Goal: Task Accomplishment & Management: Manage account settings

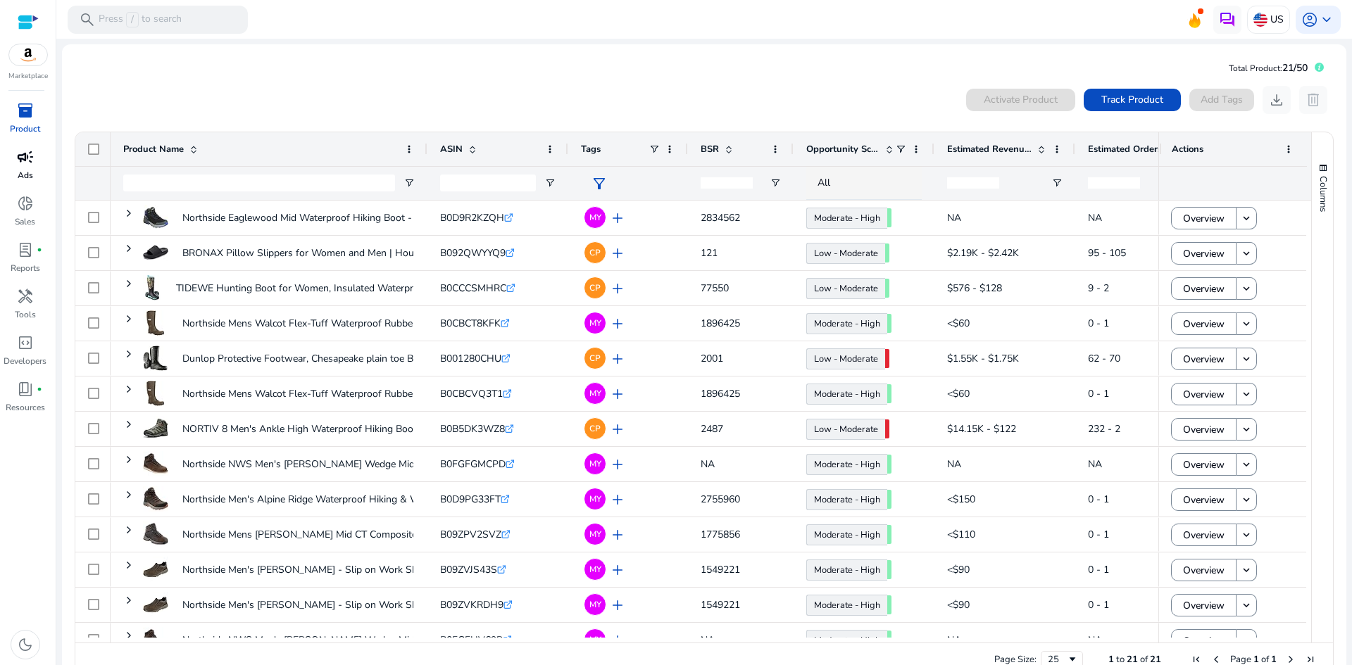
click at [22, 167] on div "campaign" at bounding box center [25, 157] width 39 height 23
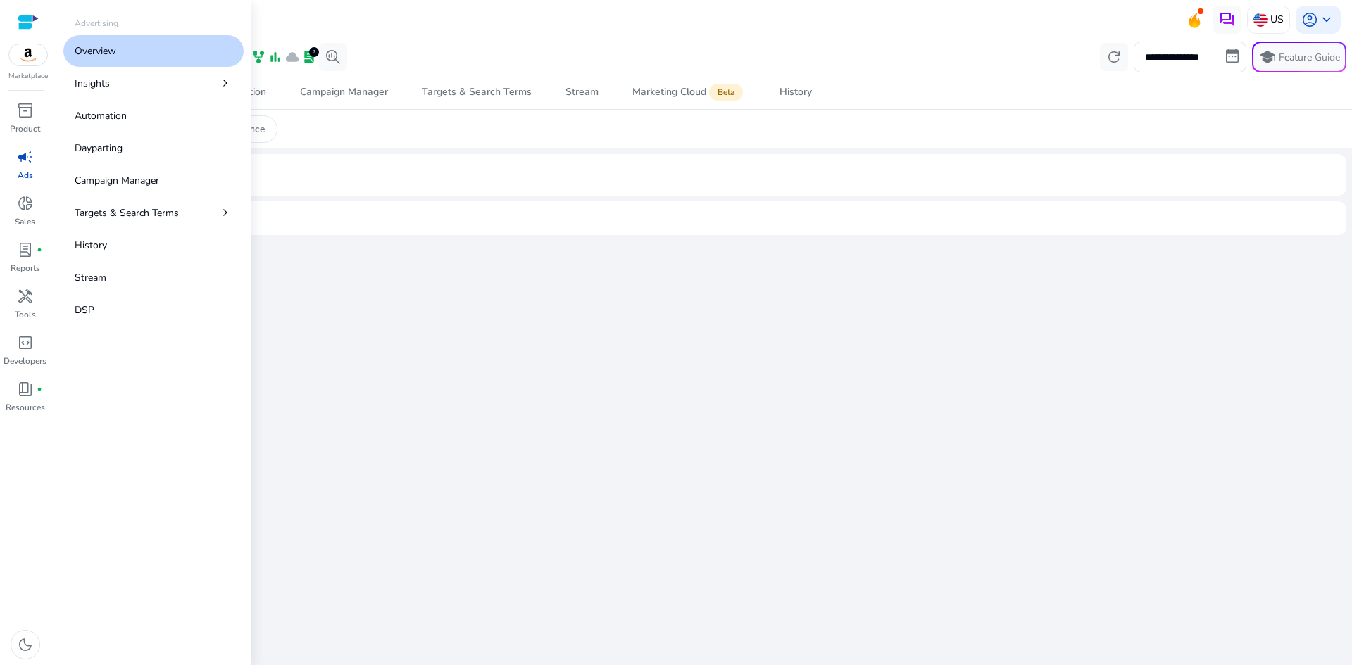
click at [15, 166] on div "campaign" at bounding box center [25, 157] width 39 height 23
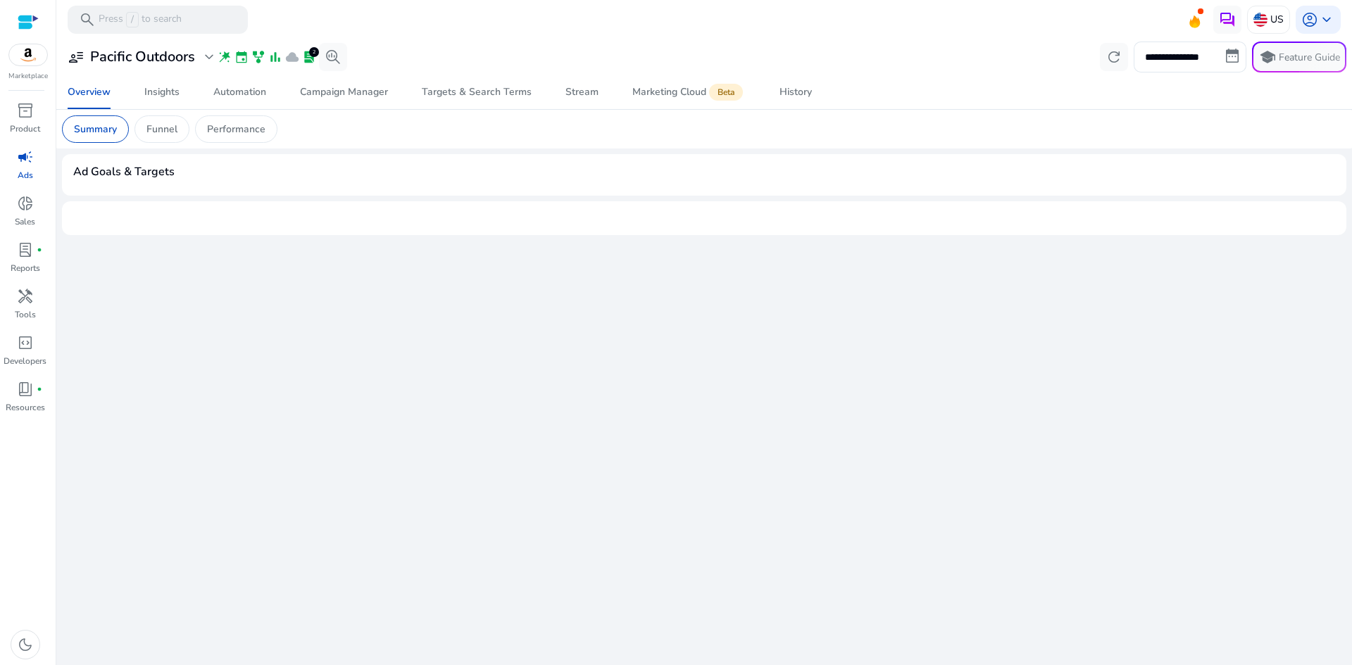
click at [541, 11] on mat-toolbar "search Press / to search US account_circle keyboard_arrow_down" at bounding box center [704, 19] width 1296 height 39
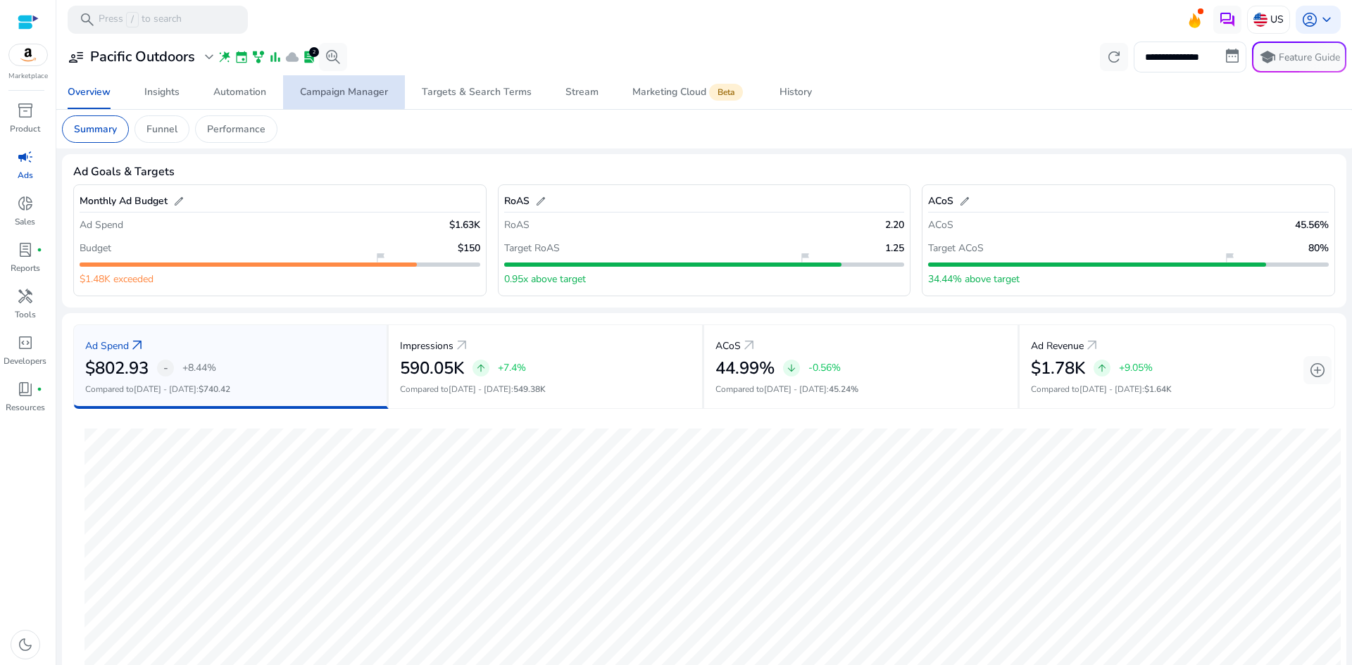
click at [344, 92] on div "Campaign Manager" at bounding box center [344, 92] width 88 height 10
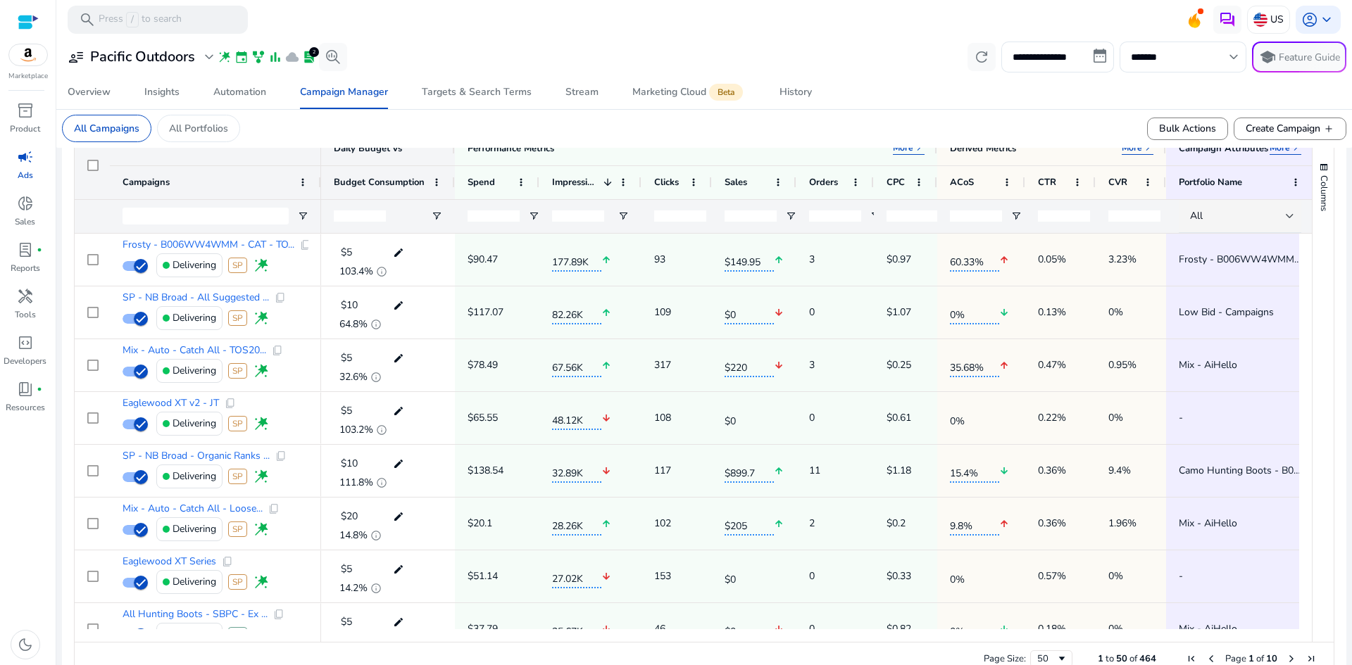
scroll to position [491, 0]
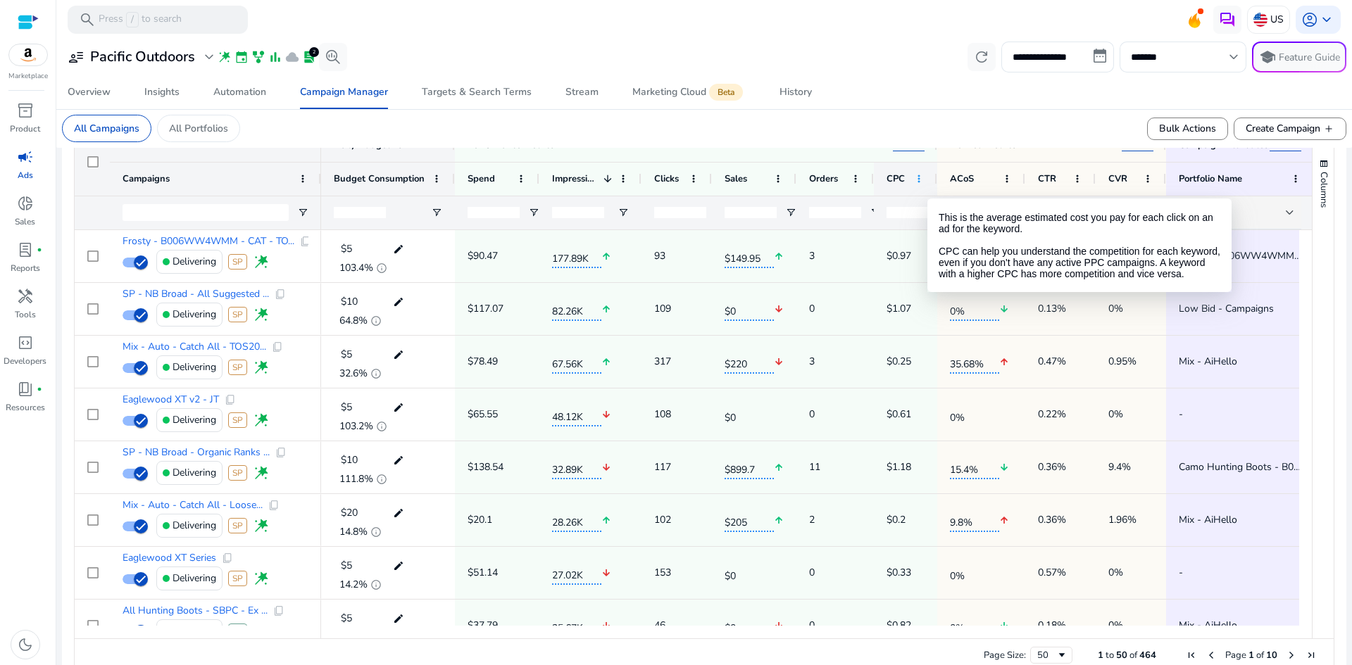
click at [919, 177] on span at bounding box center [918, 178] width 11 height 11
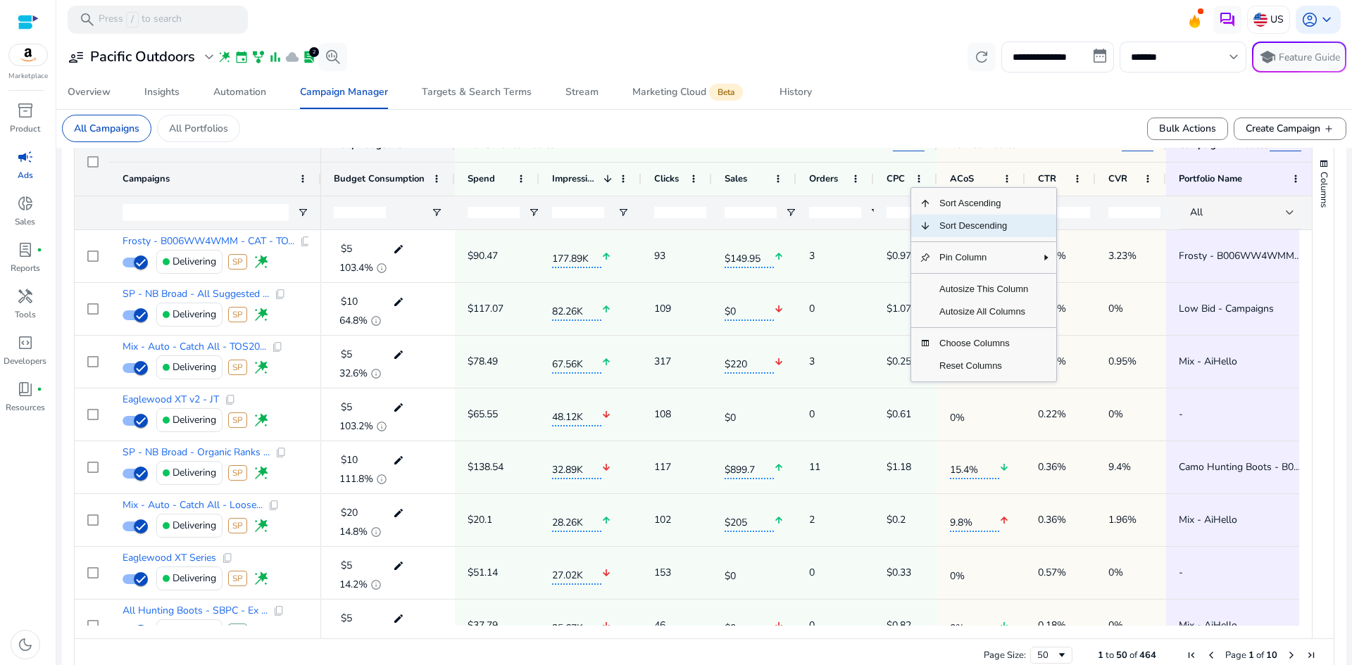
click at [948, 229] on span "Sort Descending" at bounding box center [984, 226] width 106 height 23
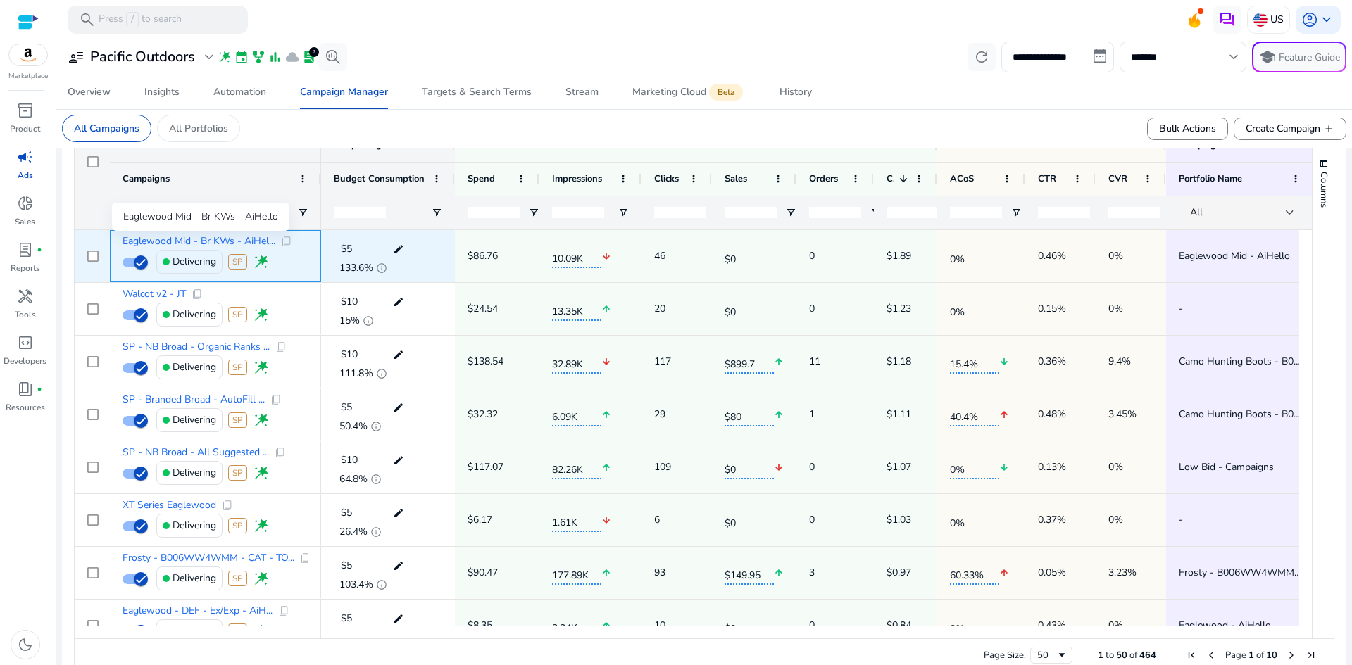
click at [210, 240] on span "Eaglewood Mid - Br KWs - AiHel..." at bounding box center [199, 242] width 153 height 10
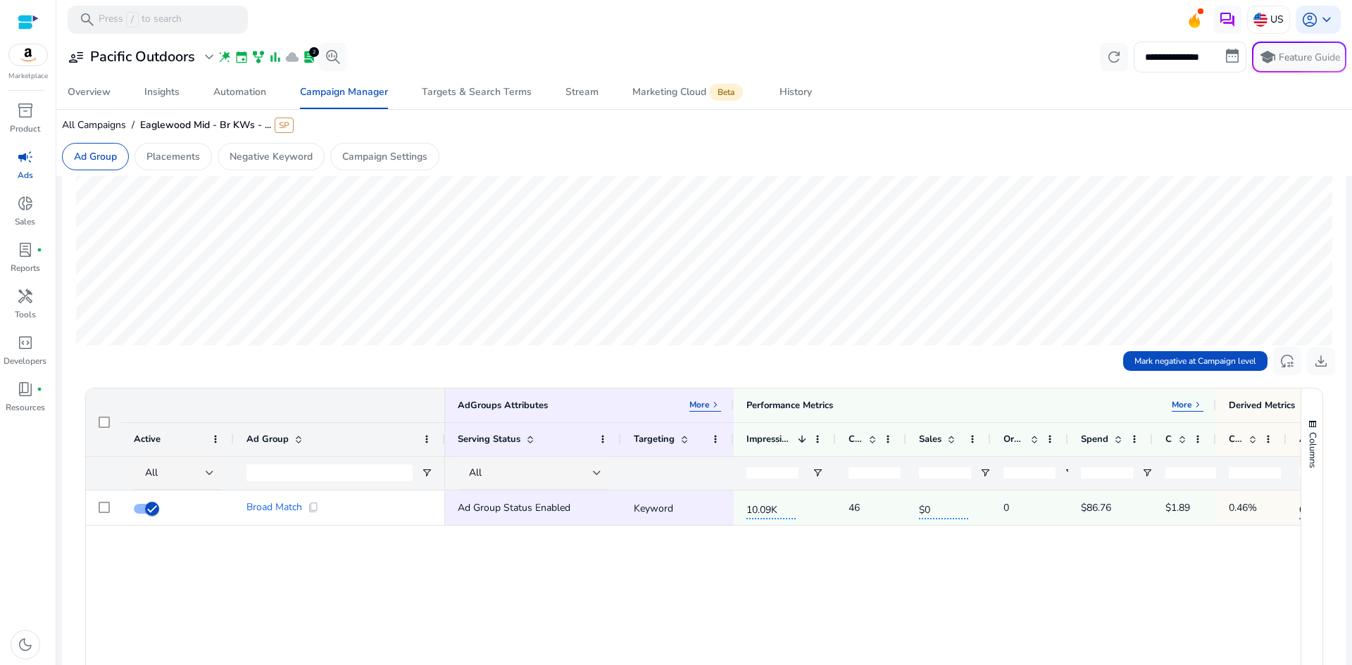
scroll to position [241, 0]
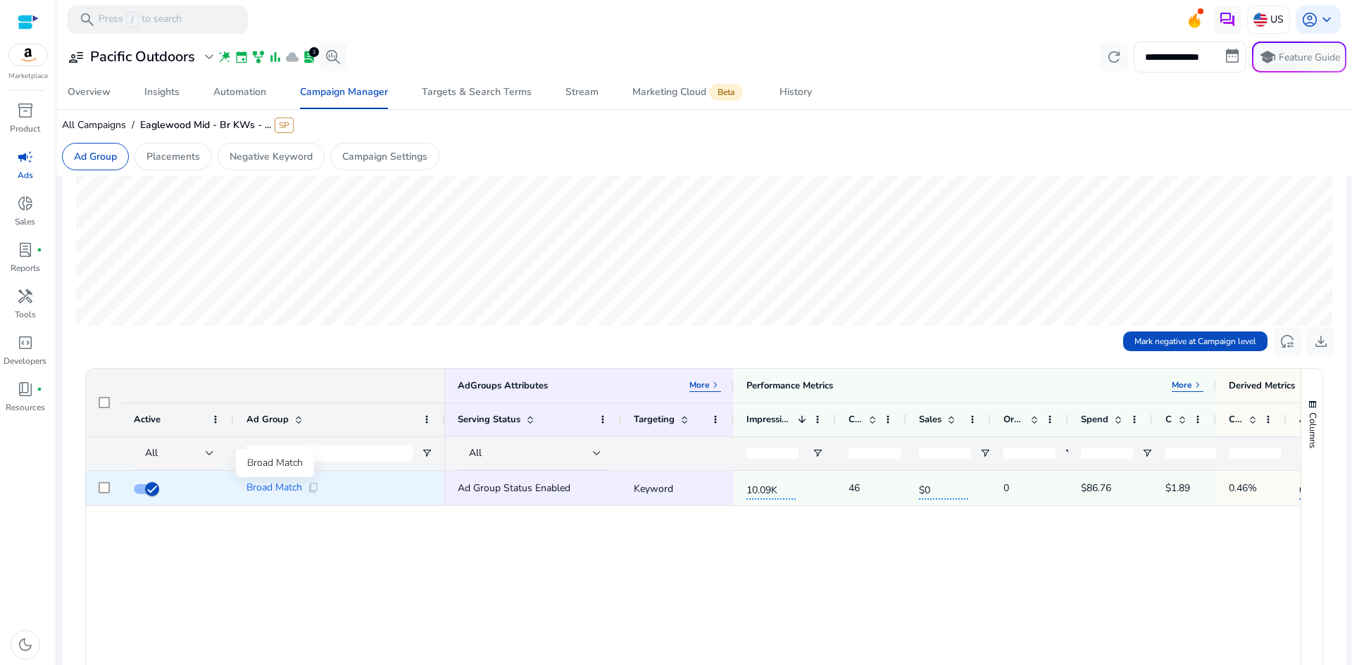
click at [261, 490] on span "Broad Match" at bounding box center [274, 488] width 56 height 10
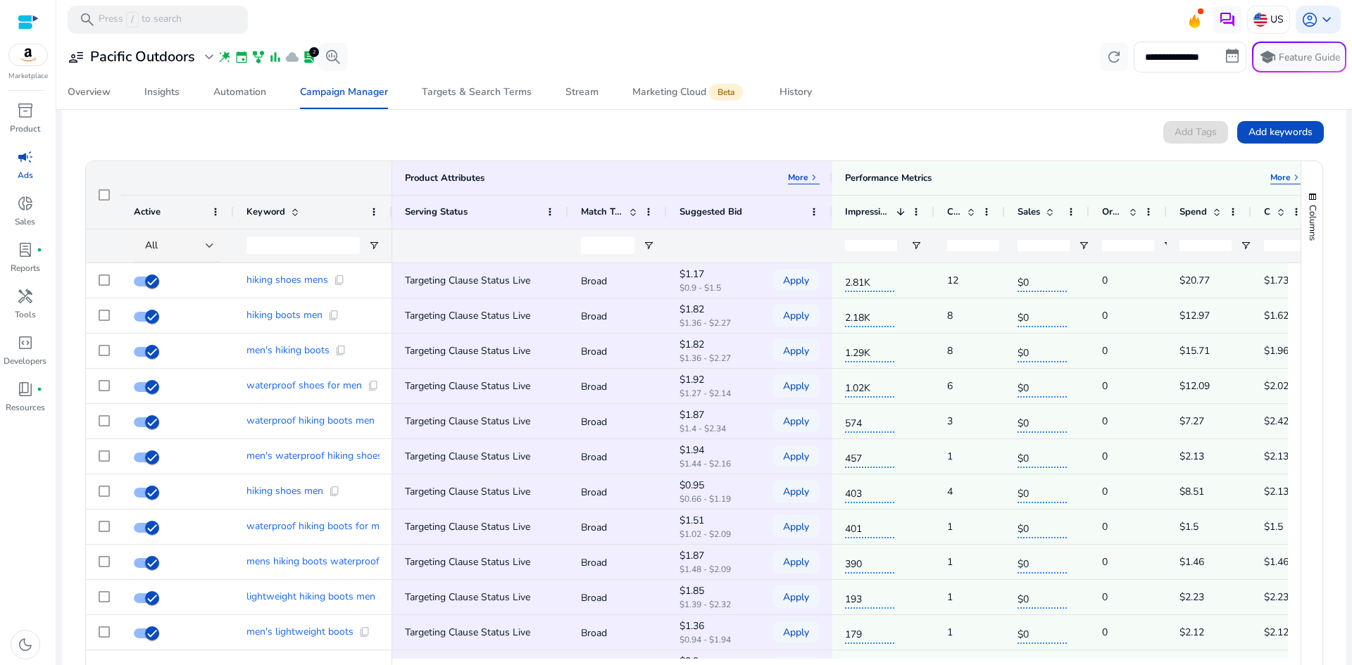
scroll to position [503, 0]
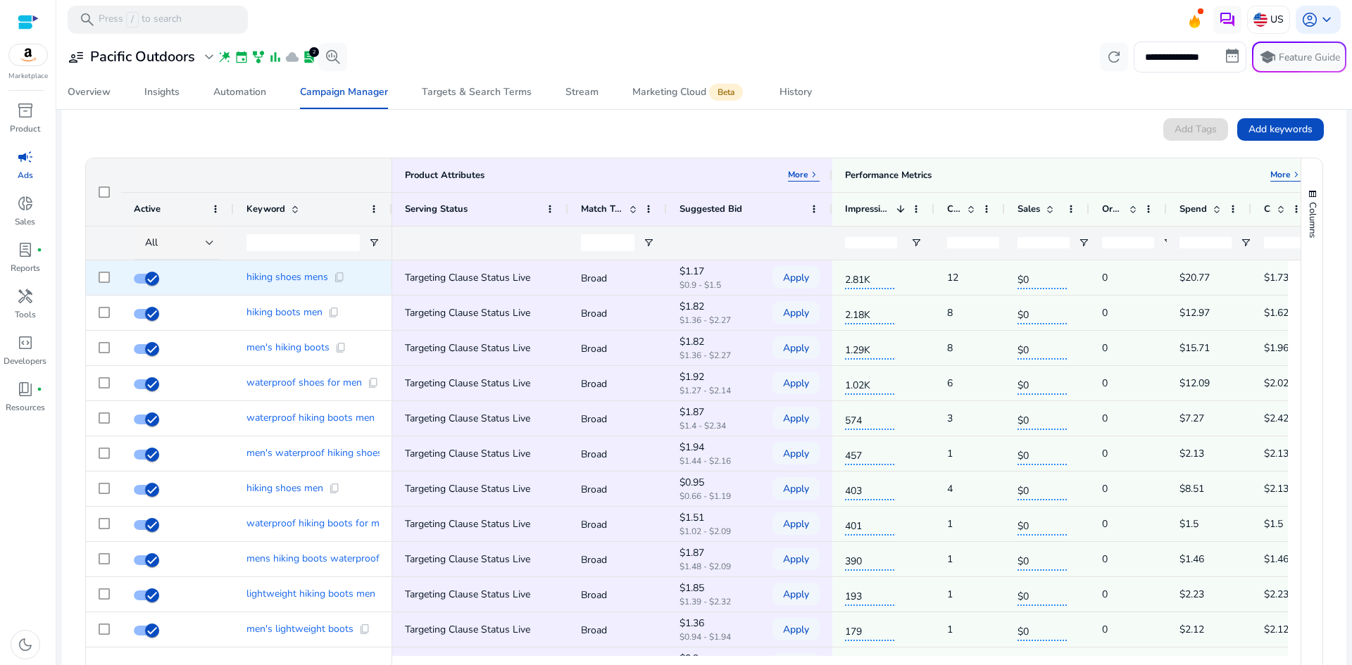
click at [717, 281] on p "$0.9 - $1.5" at bounding box center [714, 285] width 70 height 8
click at [699, 263] on div "$1.17 $0.9 - $1.5" at bounding box center [714, 278] width 70 height 31
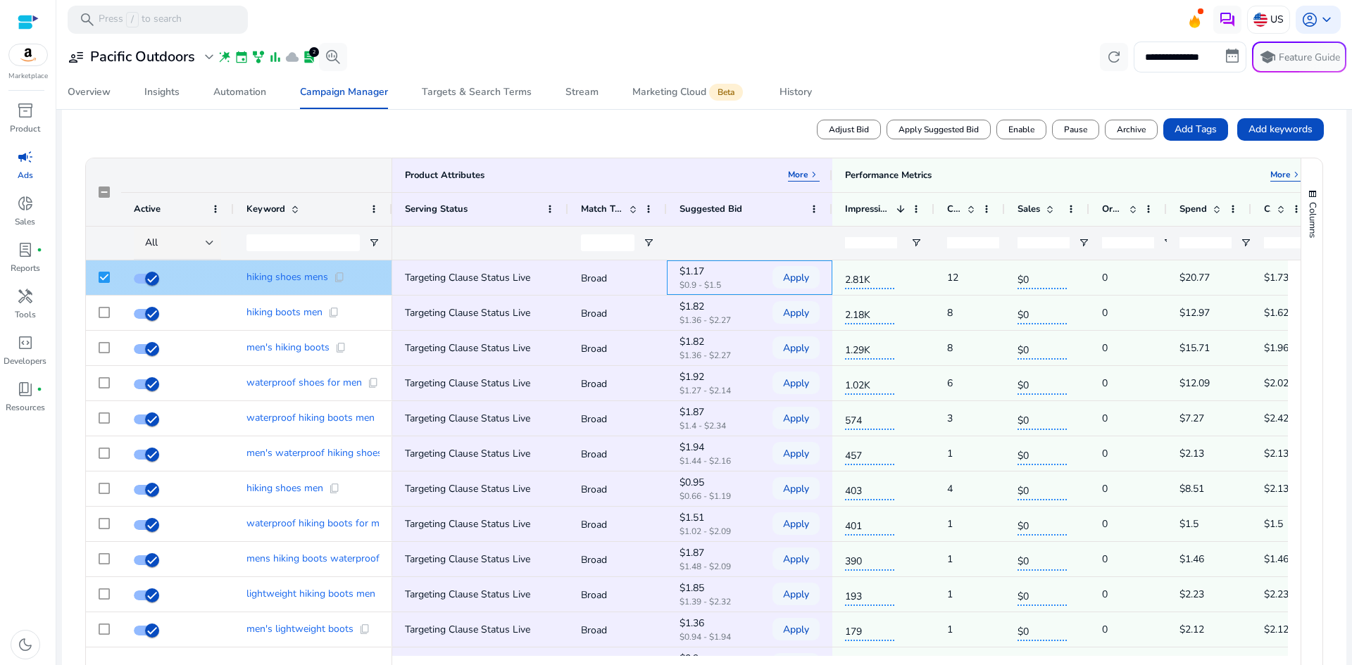
click at [694, 276] on p "$1.17" at bounding box center [714, 272] width 70 height 8
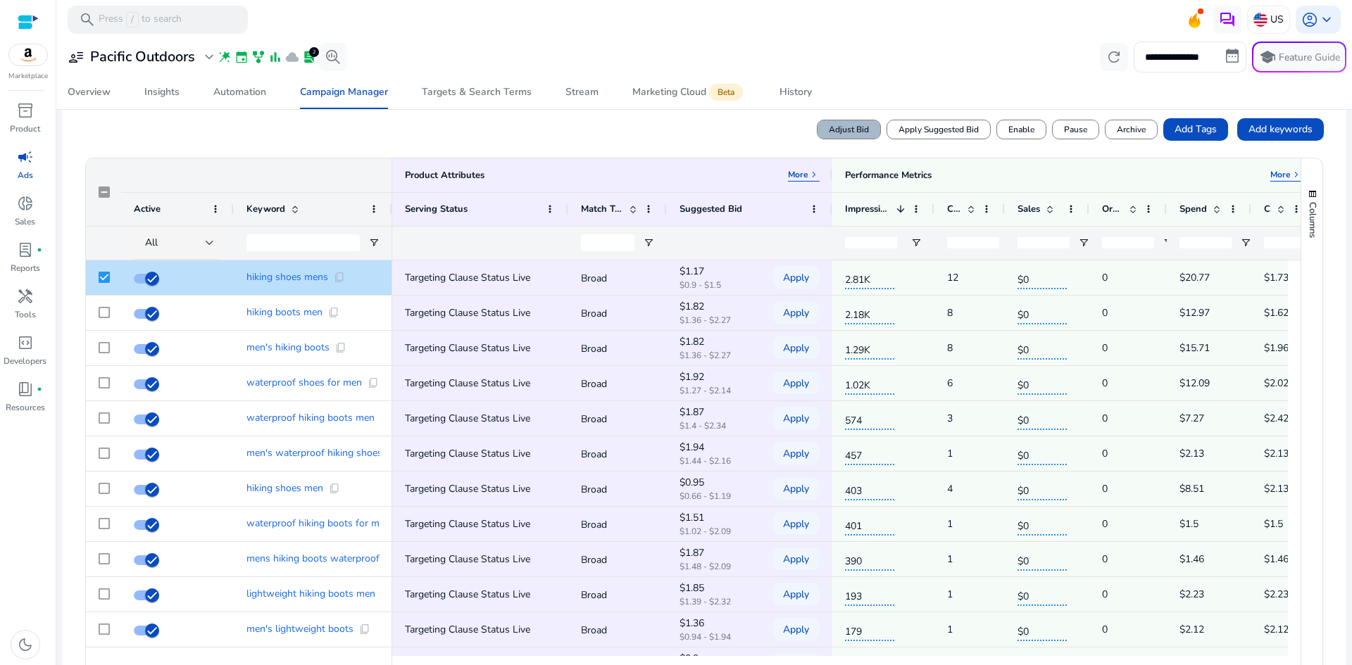
click at [852, 127] on span "Adjust Bid" at bounding box center [849, 129] width 40 height 13
click at [1027, 133] on input "number" at bounding box center [1024, 128] width 64 height 27
click at [1041, 132] on input "**" at bounding box center [1024, 128] width 64 height 27
click at [1042, 126] on input "*" at bounding box center [1024, 128] width 64 height 27
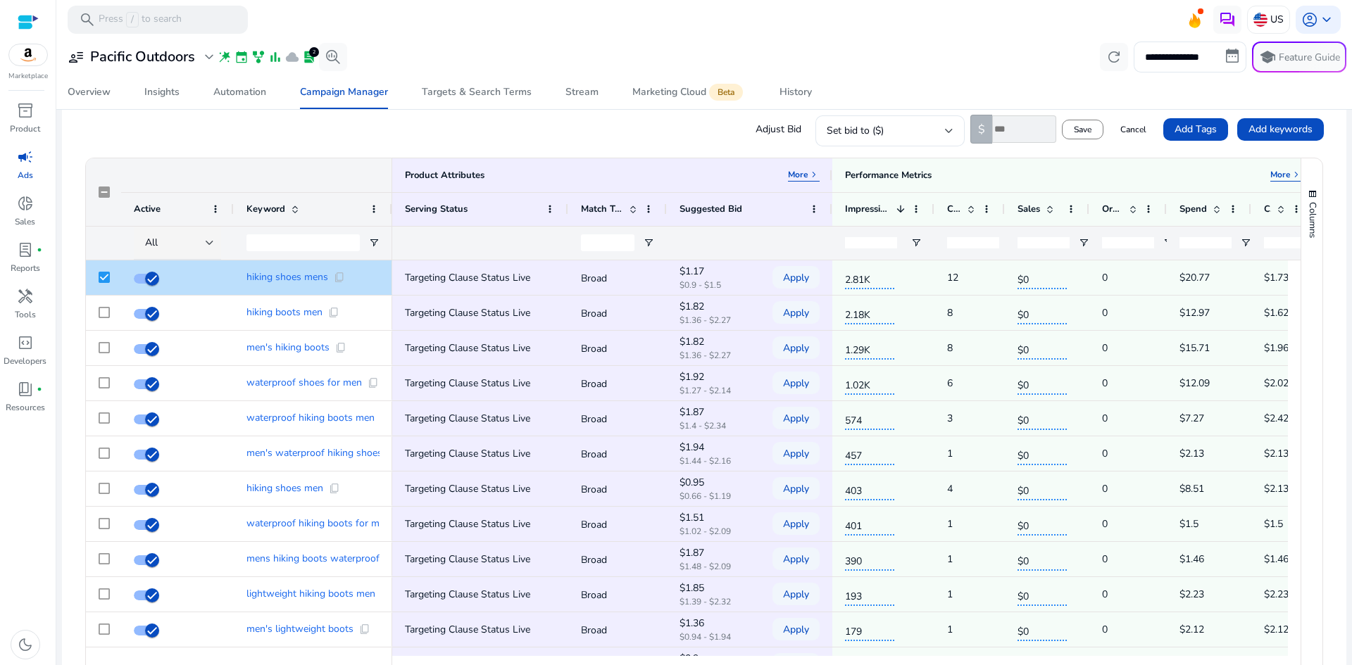
type input "*"
click at [1043, 130] on input "*" at bounding box center [1024, 128] width 64 height 27
drag, startPoint x: 1026, startPoint y: 136, endPoint x: 1002, endPoint y: 144, distance: 25.4
click at [1002, 144] on div "Adjust Bid Set bid to ($) $ * Save Cancel Add Tags Add keywords" at bounding box center [703, 129] width 1239 height 35
drag, startPoint x: 984, startPoint y: 130, endPoint x: 974, endPoint y: 130, distance: 10.6
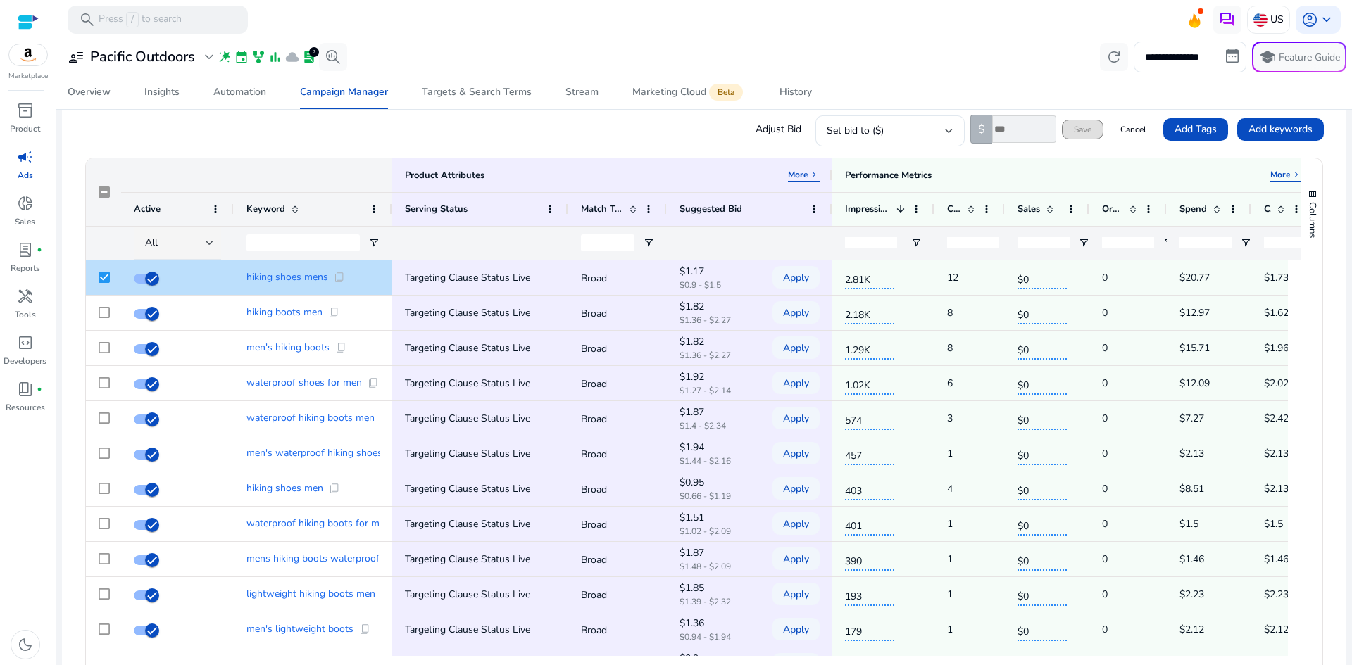
click at [974, 130] on div "$ *" at bounding box center [1013, 129] width 86 height 29
click at [932, 66] on div "**********" at bounding box center [704, 57] width 1284 height 31
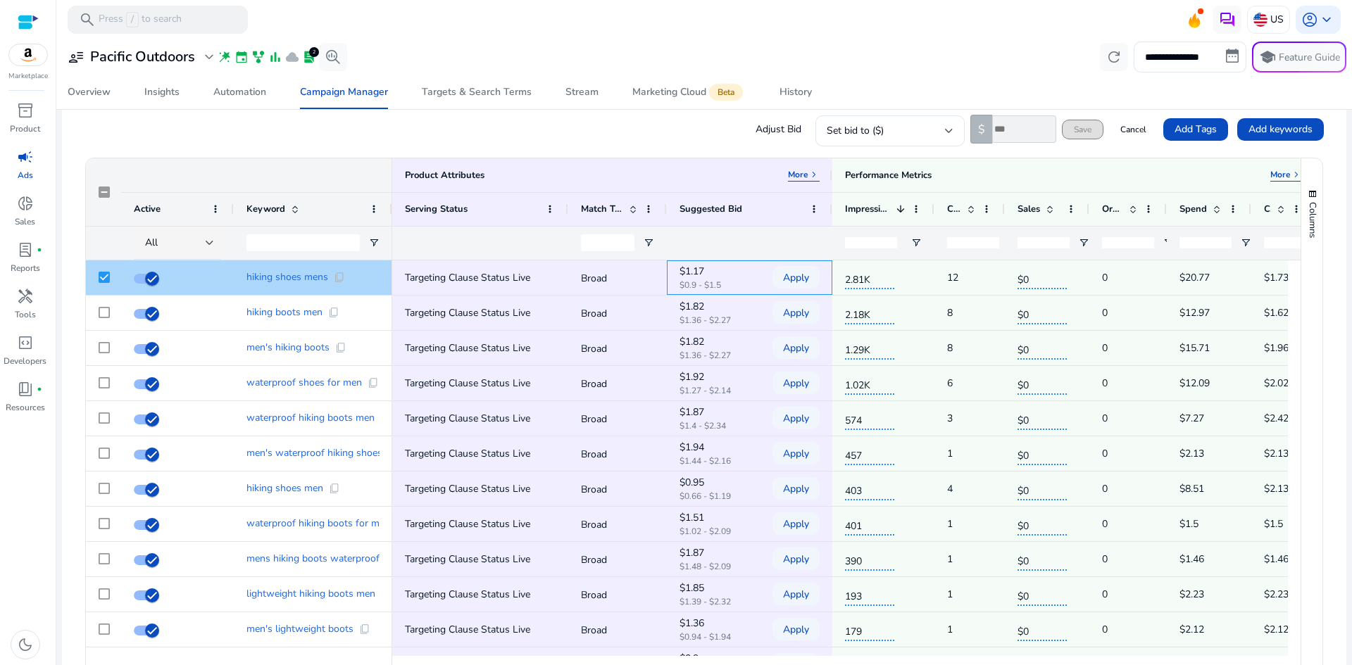
click at [684, 270] on p "$1.17" at bounding box center [714, 272] width 70 height 8
click at [690, 268] on p "$1.17" at bounding box center [714, 272] width 70 height 8
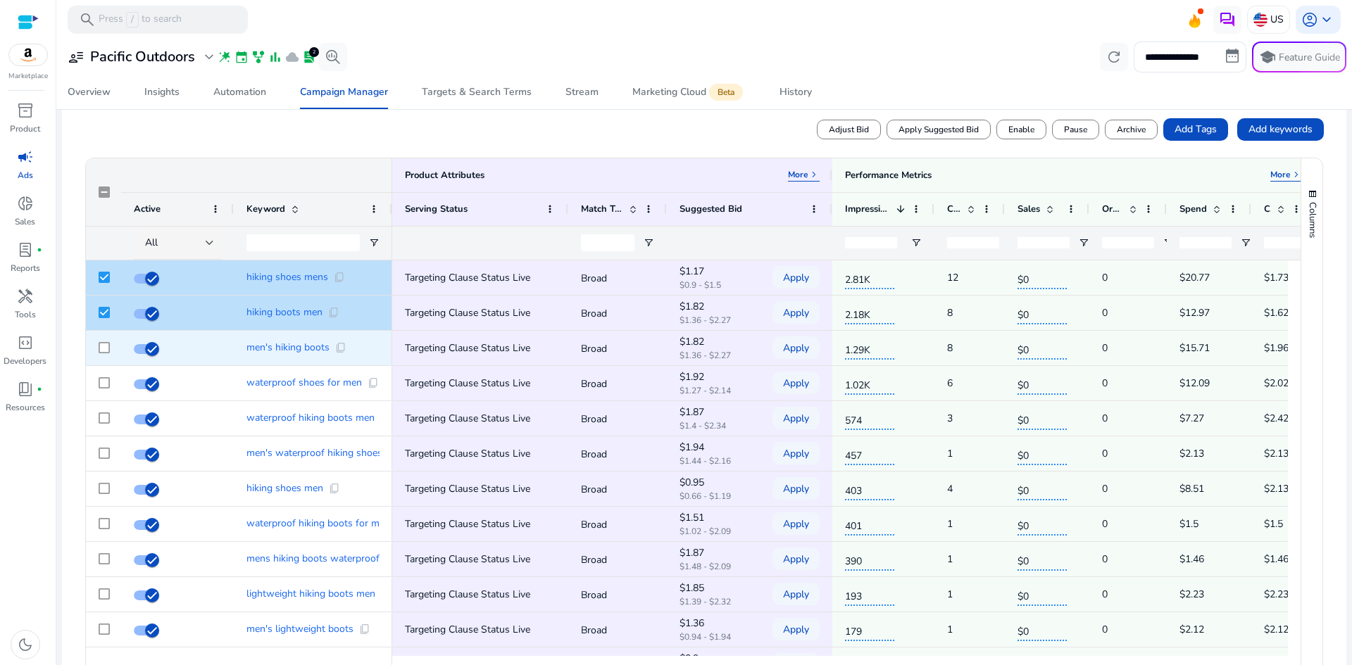
click at [110, 347] on div at bounding box center [103, 348] width 35 height 35
click at [108, 360] on div at bounding box center [104, 348] width 11 height 29
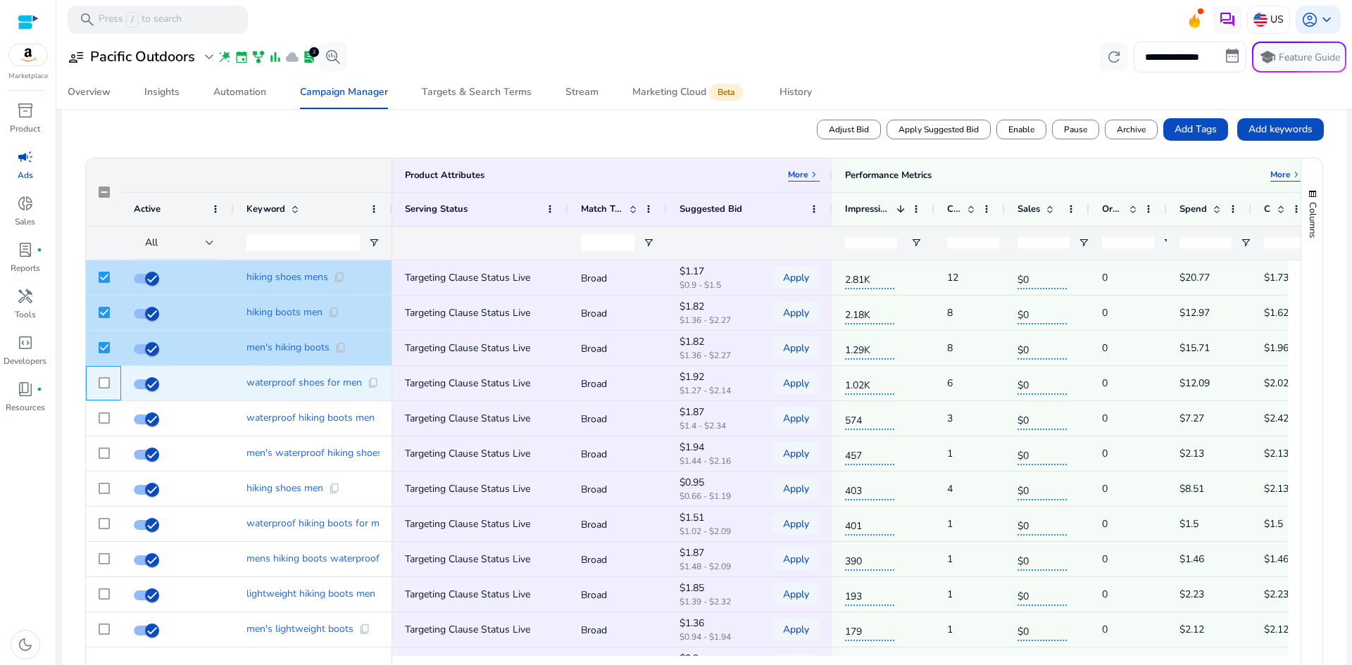
click at [98, 382] on div at bounding box center [103, 383] width 35 height 35
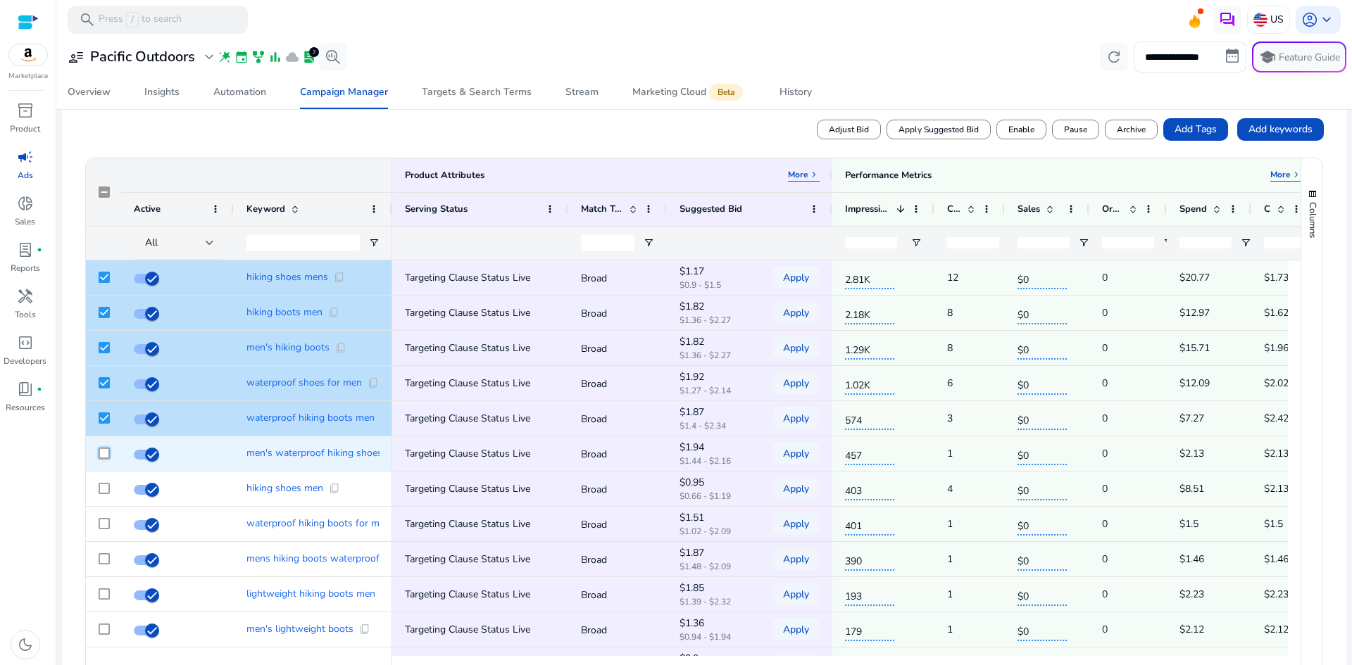
click at [107, 446] on div at bounding box center [104, 453] width 11 height 29
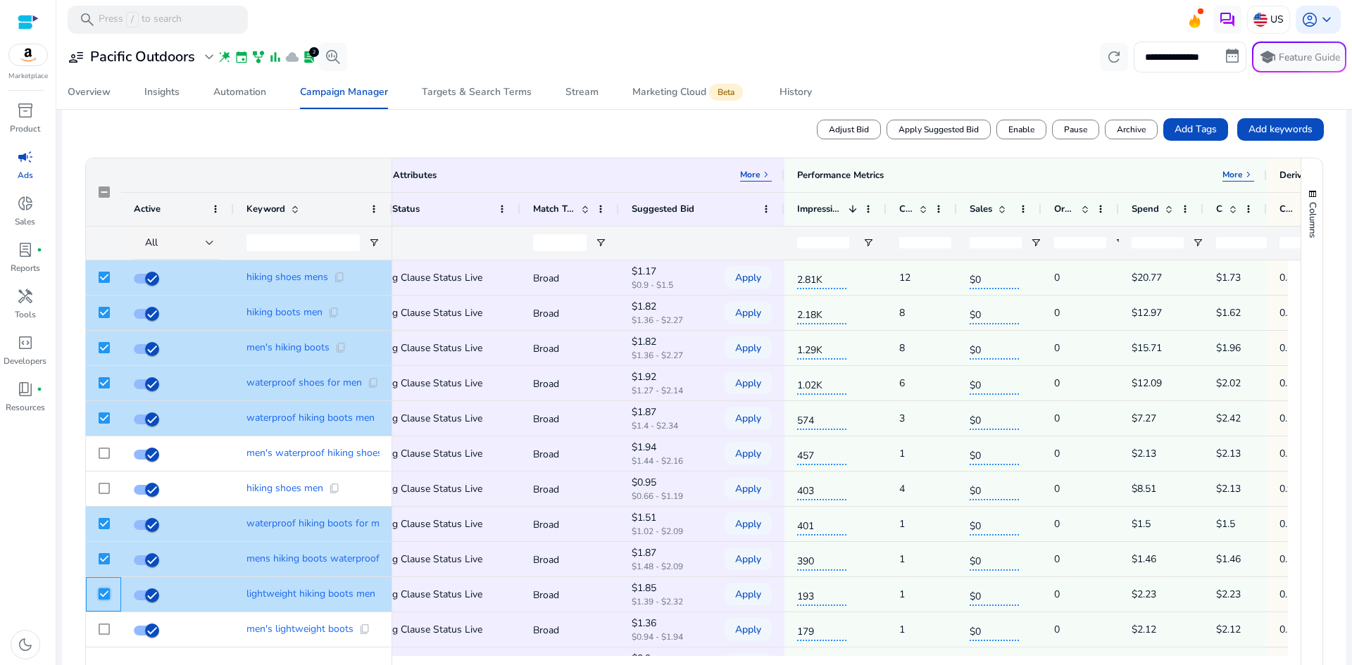
scroll to position [0, 0]
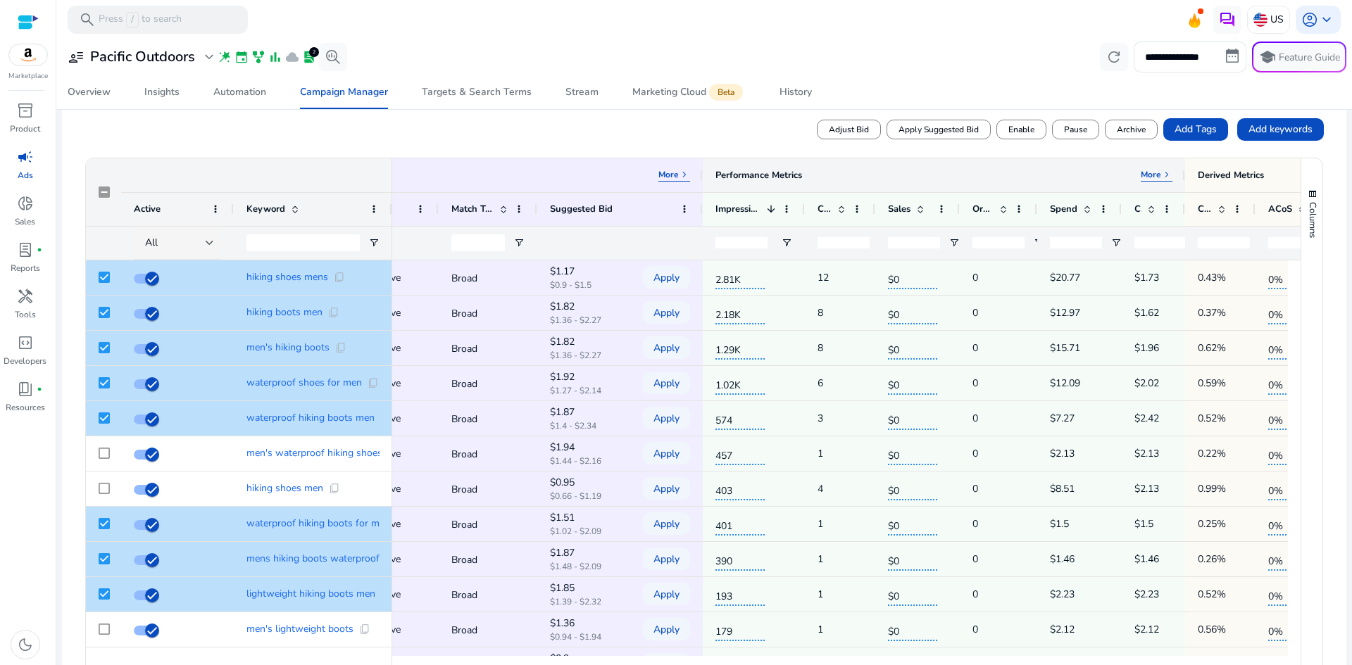
click at [1161, 169] on span "keyboard_arrow_right" at bounding box center [1166, 174] width 11 height 11
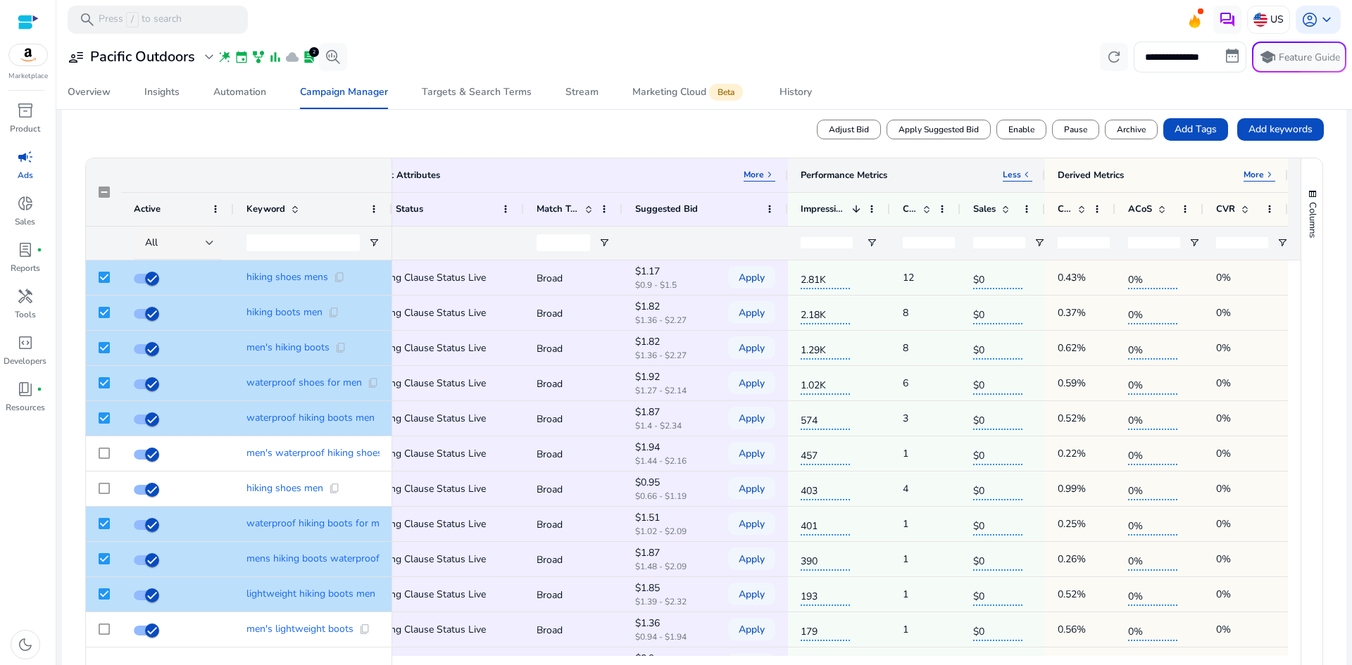
click at [1027, 177] on div "Performance Metrics Less keyboard_arrow_left" at bounding box center [916, 175] width 257 height 34
click at [1021, 172] on span "keyboard_arrow_left" at bounding box center [1026, 174] width 11 height 11
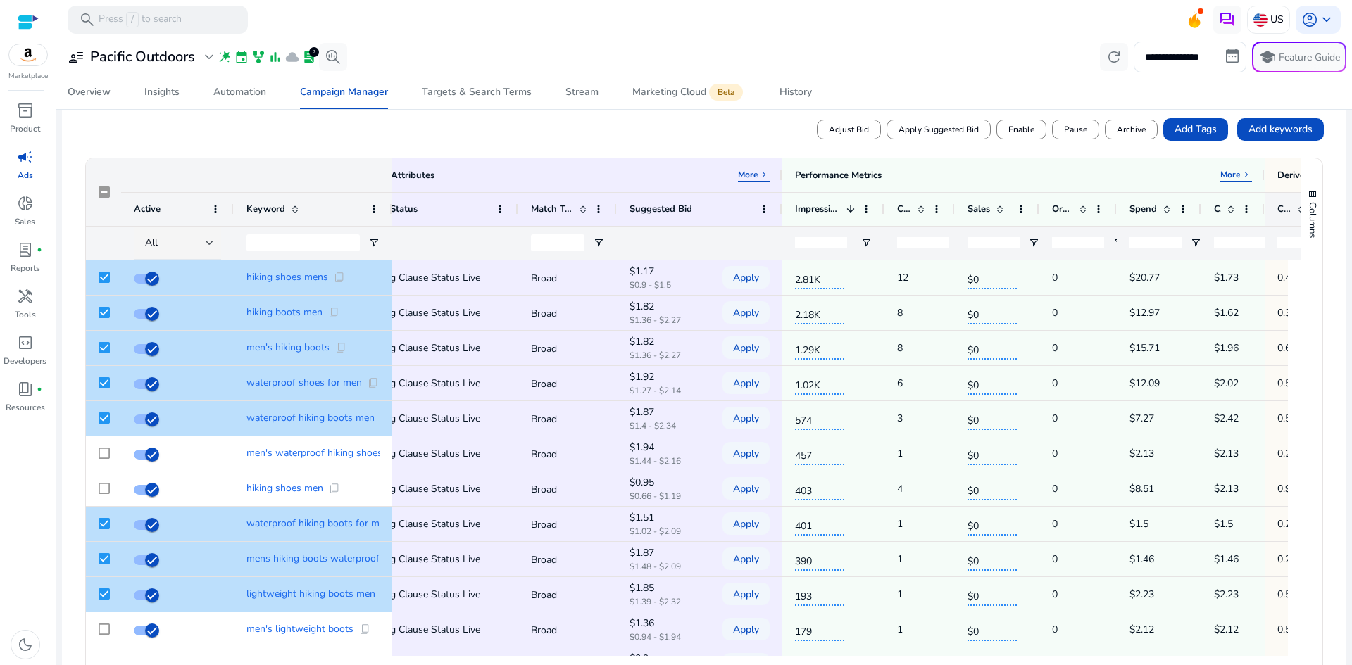
click at [1265, 206] on div "CTR" at bounding box center [1300, 209] width 70 height 34
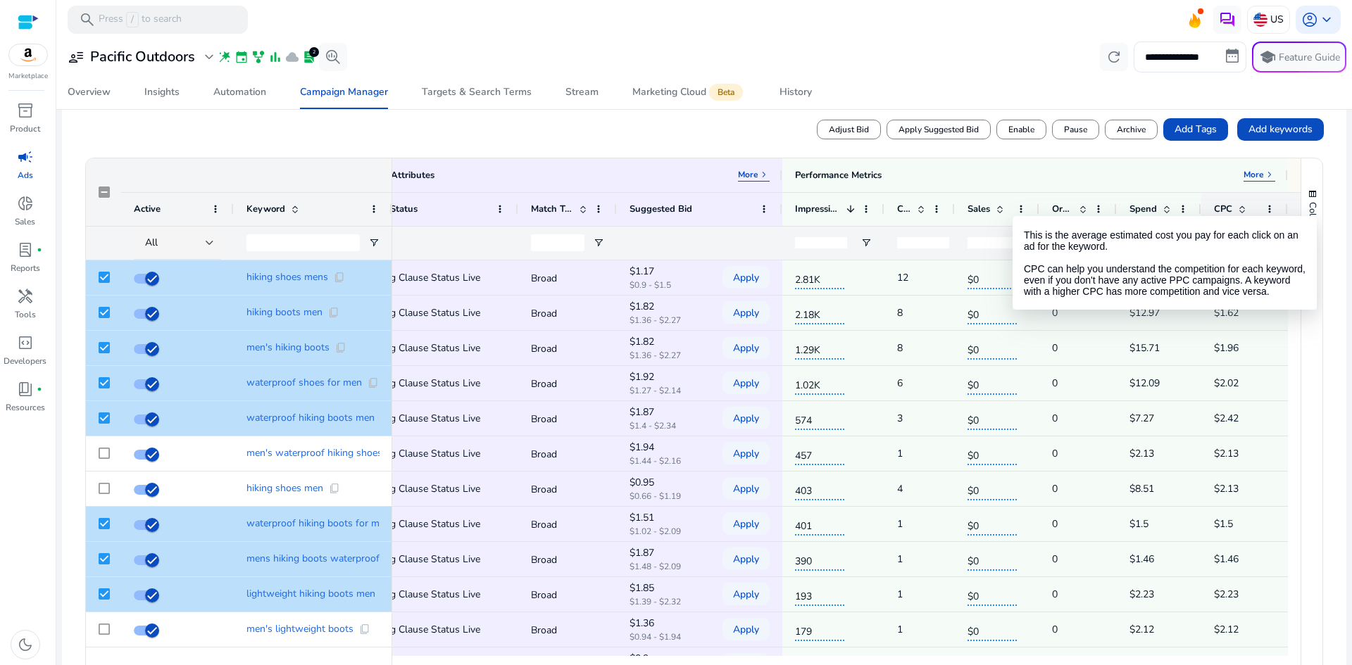
drag, startPoint x: 1264, startPoint y: 206, endPoint x: 1287, endPoint y: 203, distance: 23.3
click at [1287, 203] on div at bounding box center [1287, 209] width 6 height 33
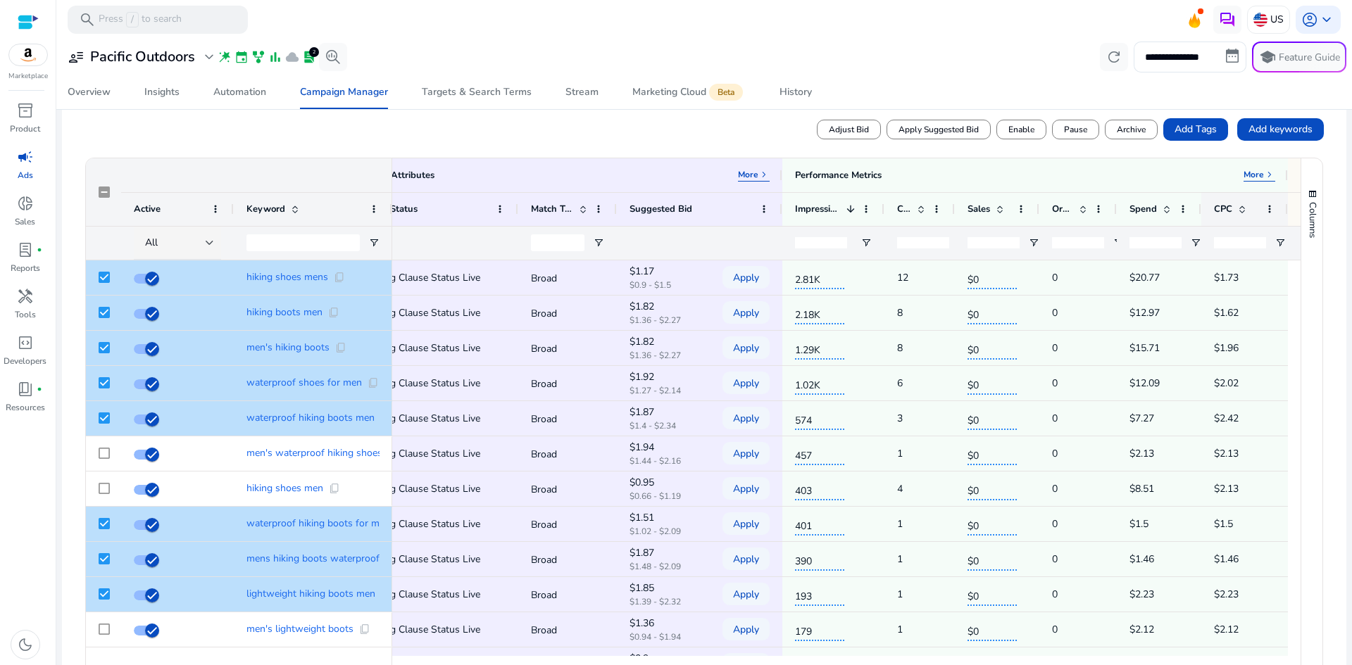
click at [1243, 208] on span at bounding box center [1241, 208] width 11 height 11
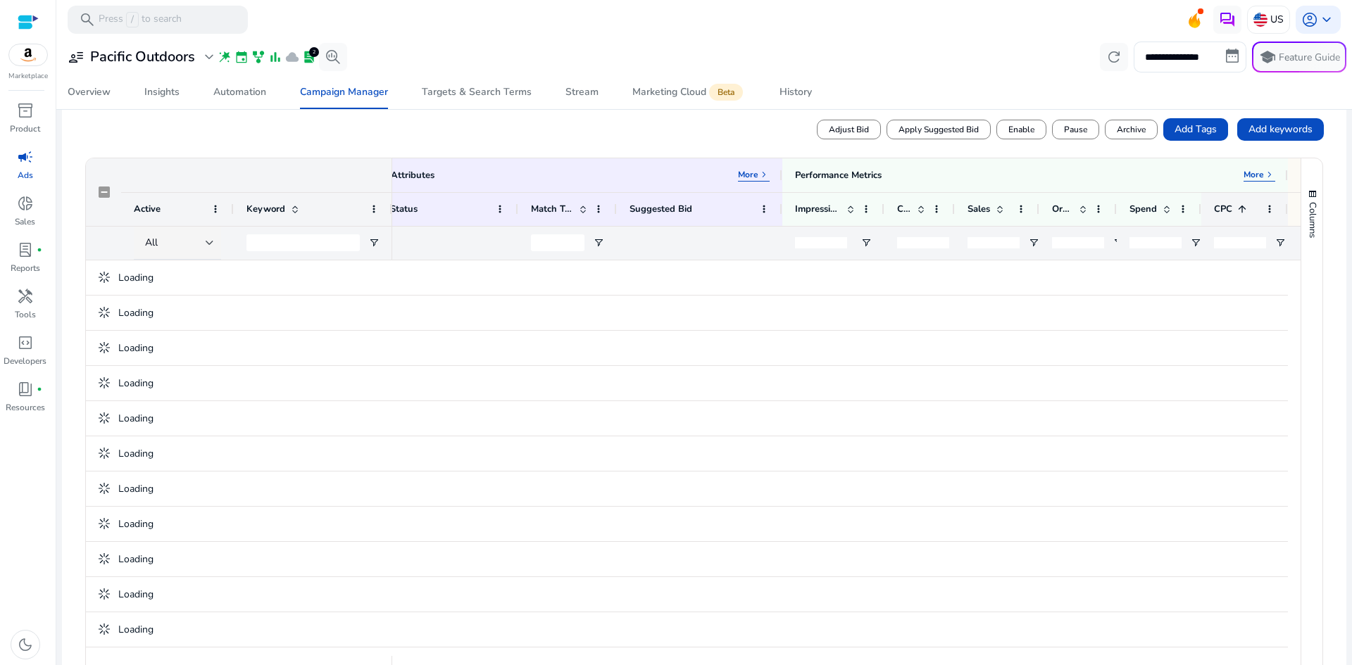
click at [1241, 211] on span at bounding box center [1241, 208] width 11 height 11
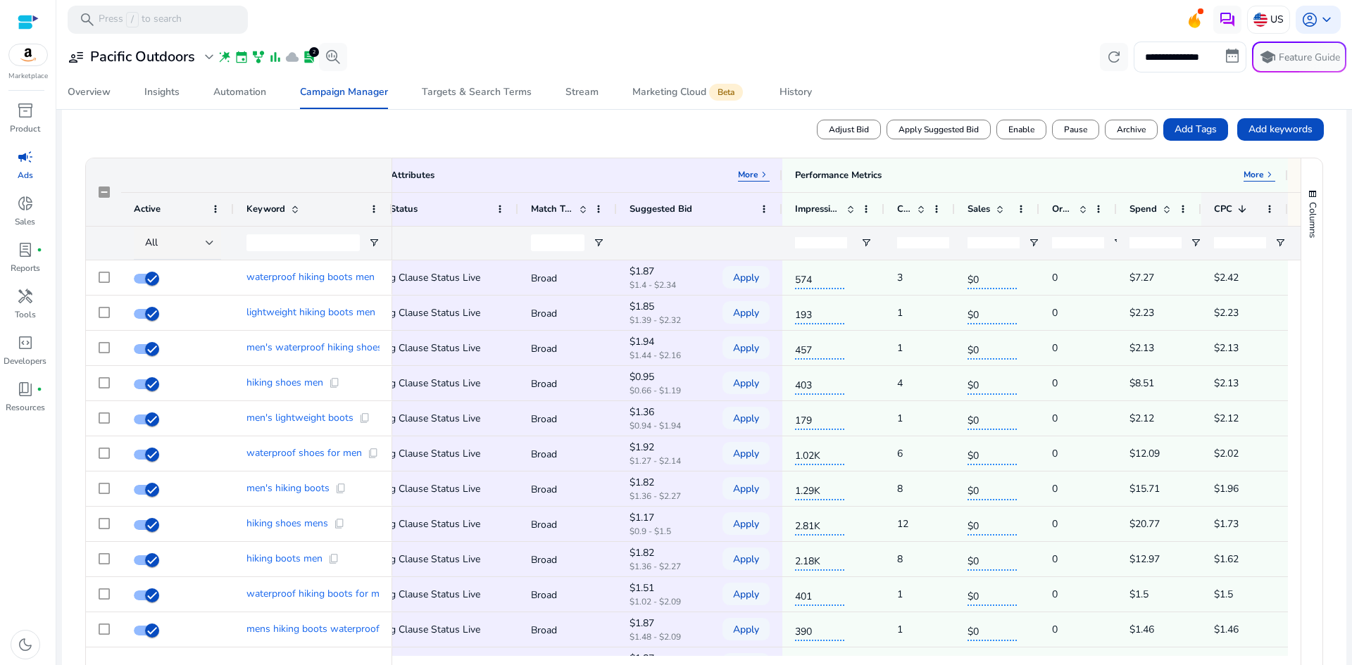
click at [1237, 203] on div "CPC 1" at bounding box center [1237, 209] width 46 height 26
click at [1240, 211] on span at bounding box center [1241, 208] width 11 height 11
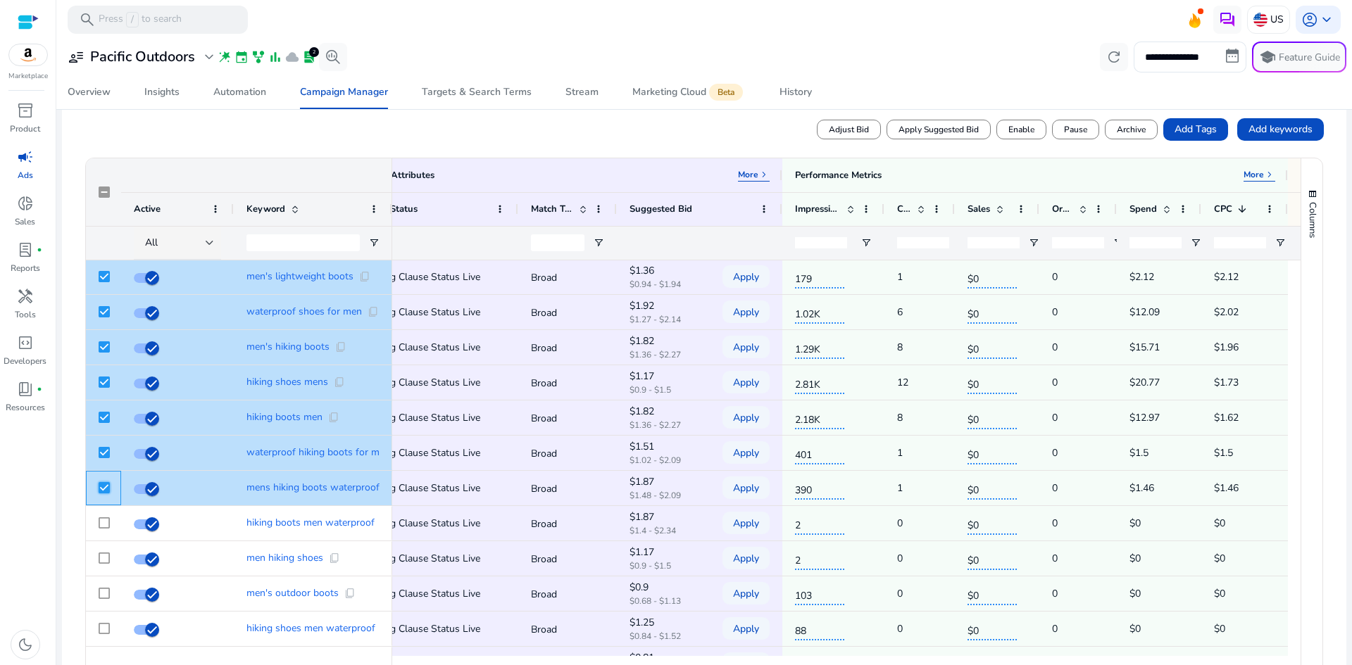
scroll to position [168, 0]
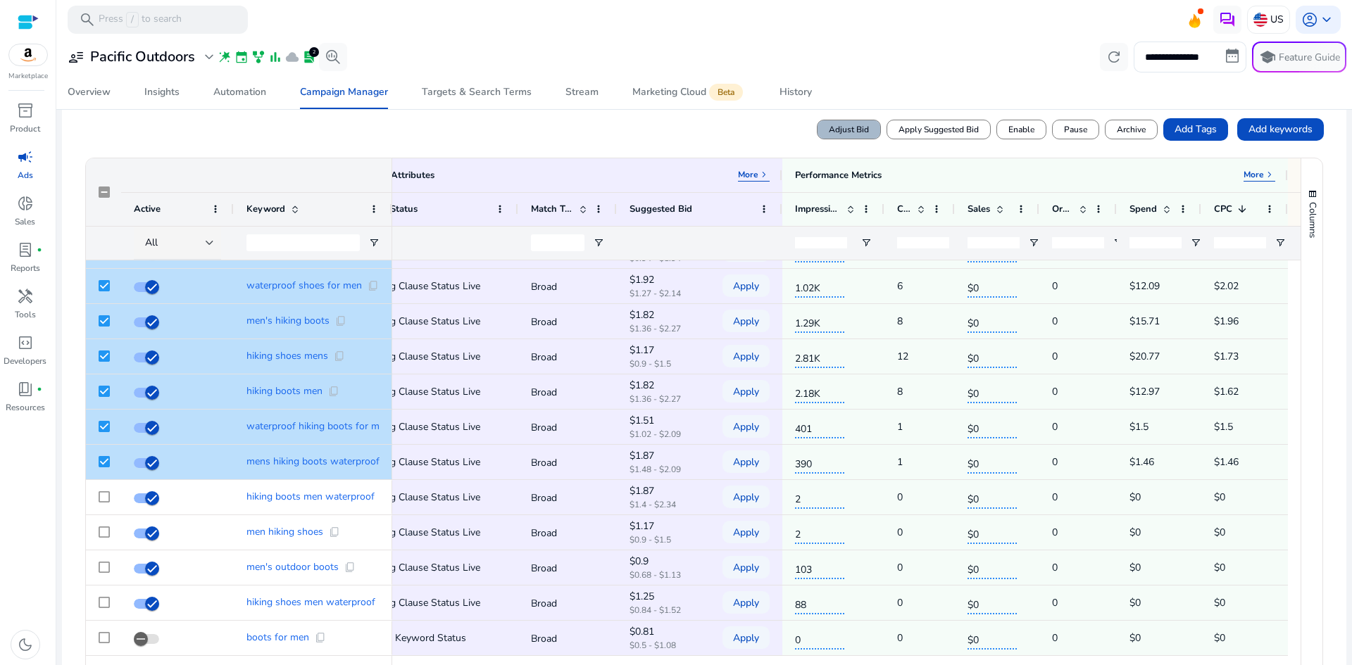
click at [829, 134] on span "Adjust Bid" at bounding box center [849, 129] width 40 height 13
click at [992, 128] on input "number" at bounding box center [1024, 128] width 64 height 27
click at [1043, 134] on input "**" at bounding box center [1024, 128] width 64 height 27
click at [1040, 124] on input "*" at bounding box center [1024, 128] width 64 height 27
type input "*"
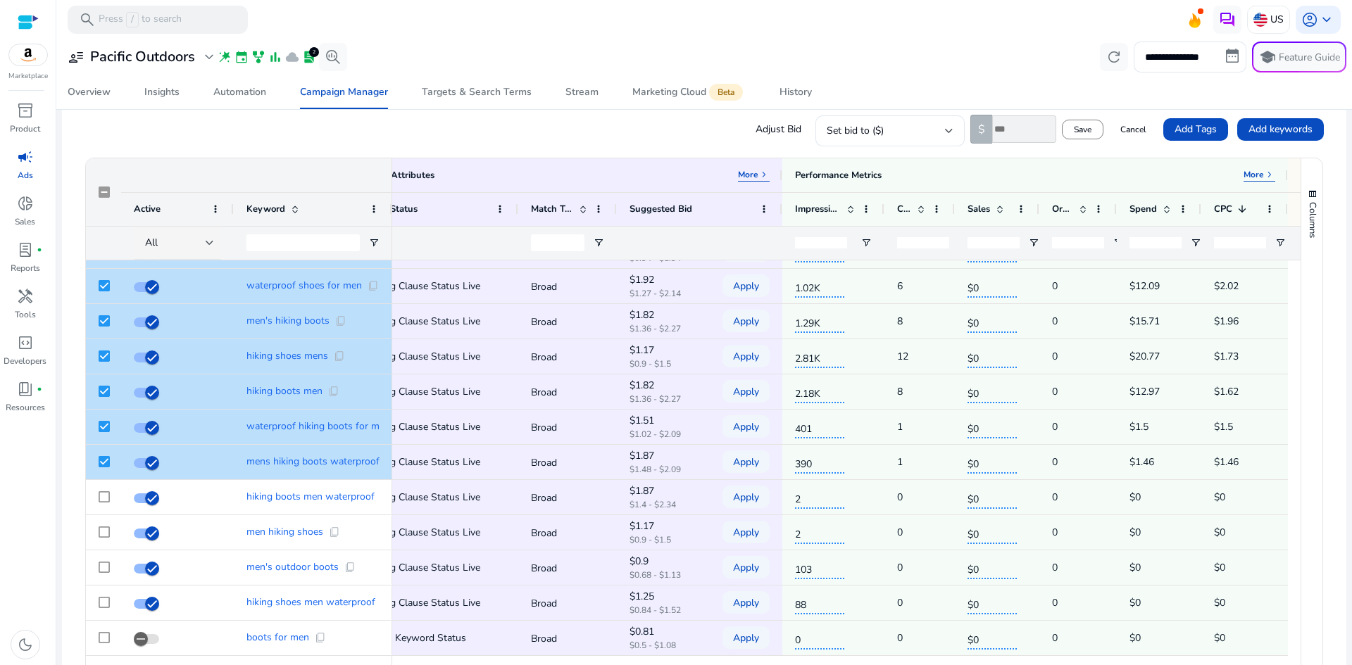
click at [1040, 124] on input "*" at bounding box center [1024, 128] width 64 height 27
click at [1086, 129] on span at bounding box center [1082, 130] width 40 height 34
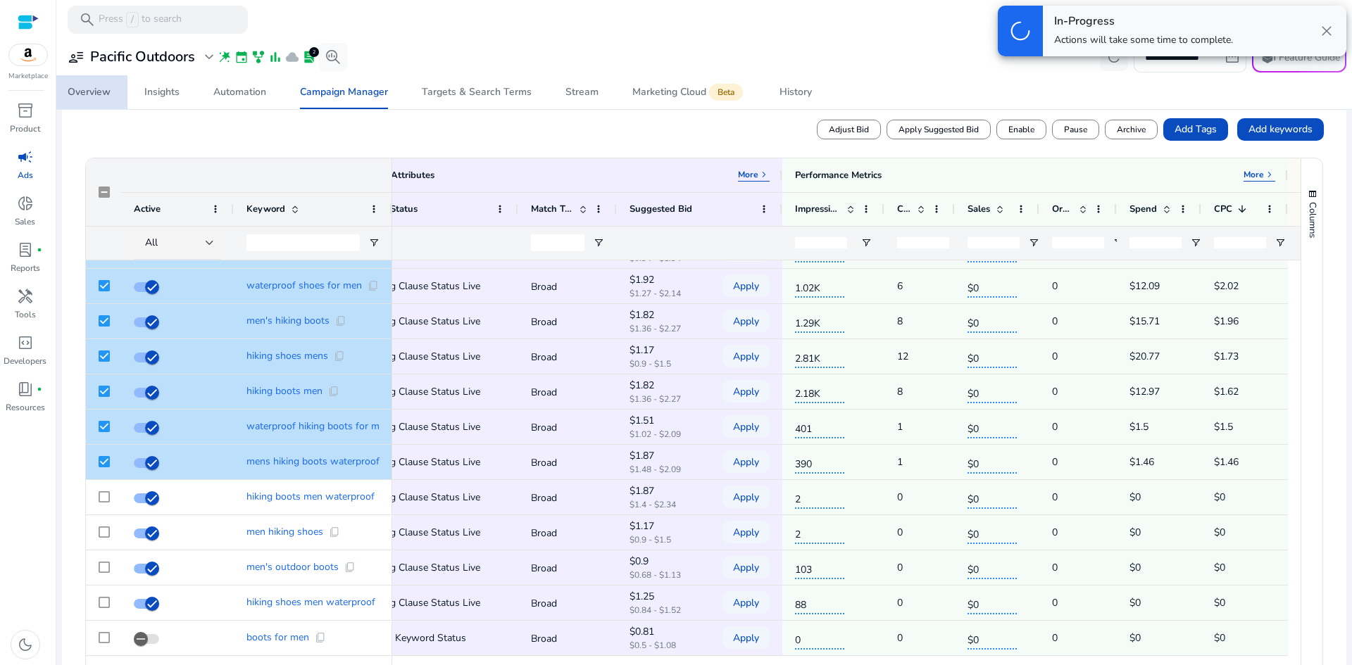
click at [97, 96] on div "Overview" at bounding box center [89, 92] width 43 height 10
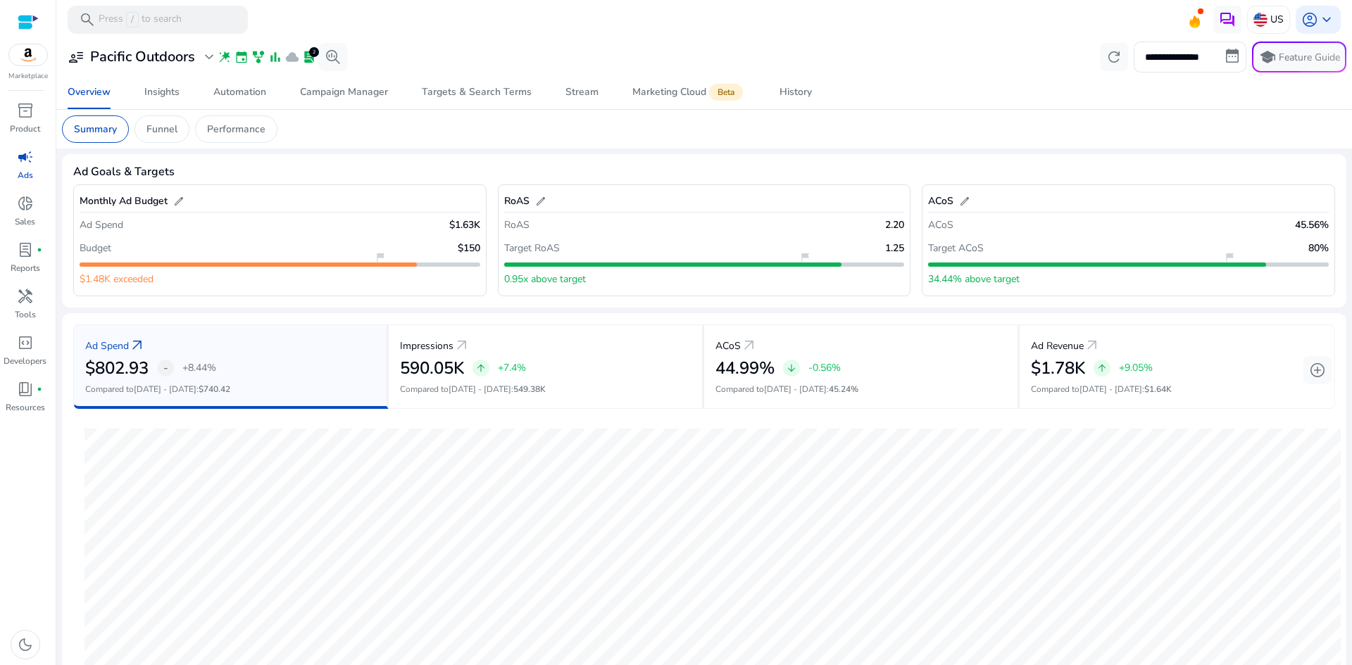
drag, startPoint x: 1344, startPoint y: 302, endPoint x: 1351, endPoint y: 325, distance: 23.6
click at [1351, 325] on mat-sidenav-content "**********" at bounding box center [704, 332] width 1296 height 665
